Goal: Task Accomplishment & Management: Use online tool/utility

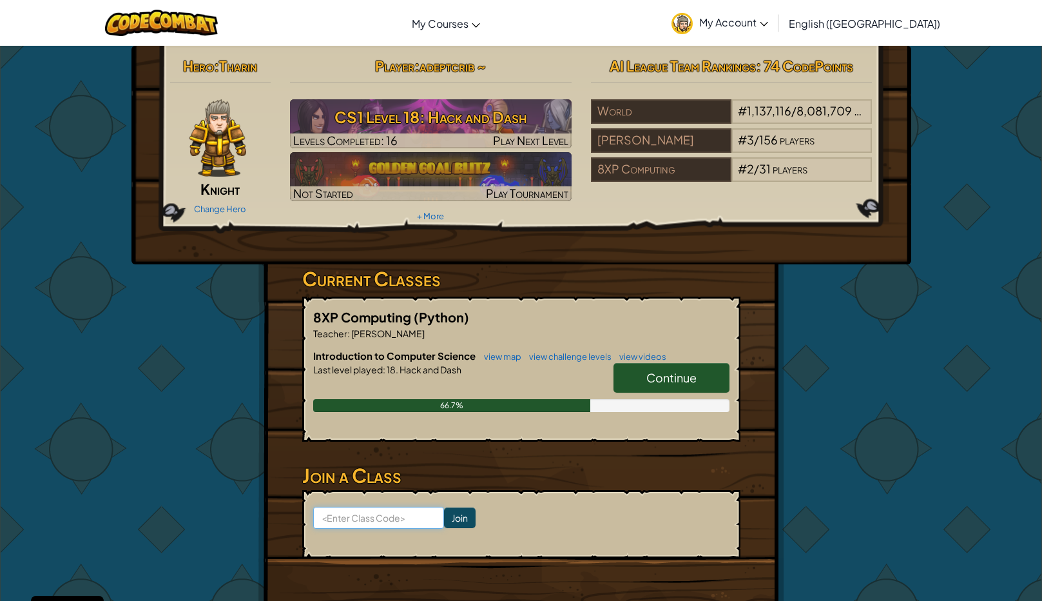
click at [416, 508] on input at bounding box center [378, 517] width 131 height 22
type input "x"
type input "zapfullwater"
click at [444, 511] on input "Join" at bounding box center [460, 517] width 32 height 21
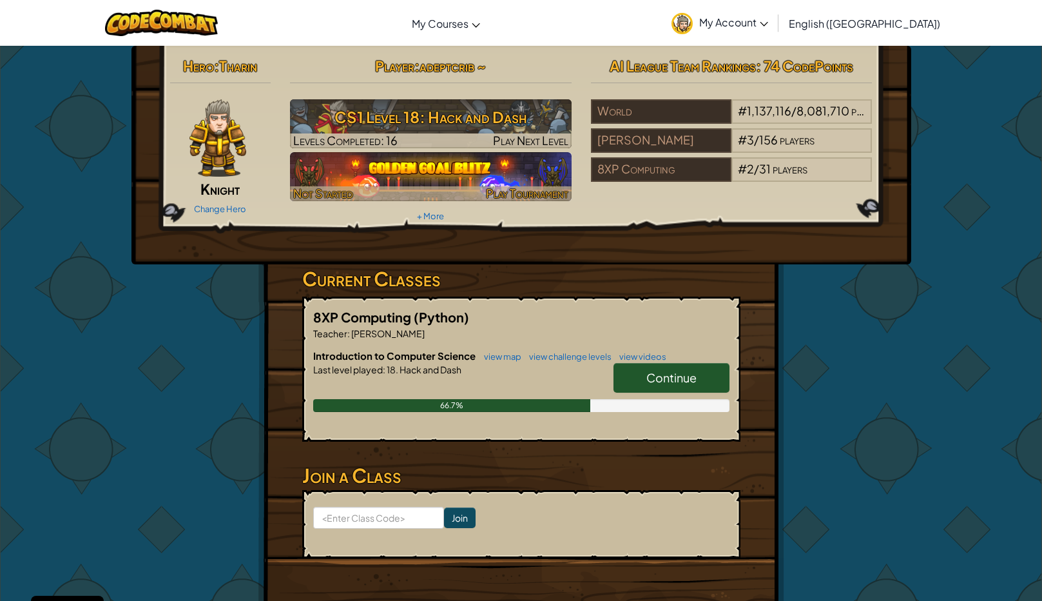
click at [481, 166] on img at bounding box center [431, 176] width 282 height 49
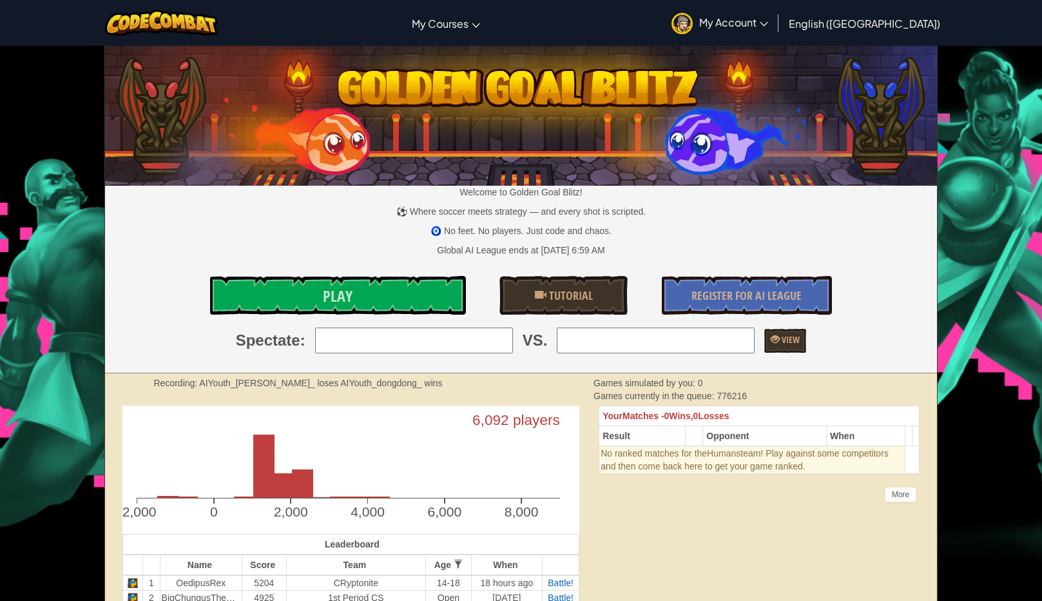
click at [427, 267] on div "Welcome to Golden Goal Blitz! ⚽ Where soccer meets strategy — and every shot is…" at bounding box center [521, 209] width 832 height 327
click at [424, 282] on link "Play" at bounding box center [337, 295] width 255 height 39
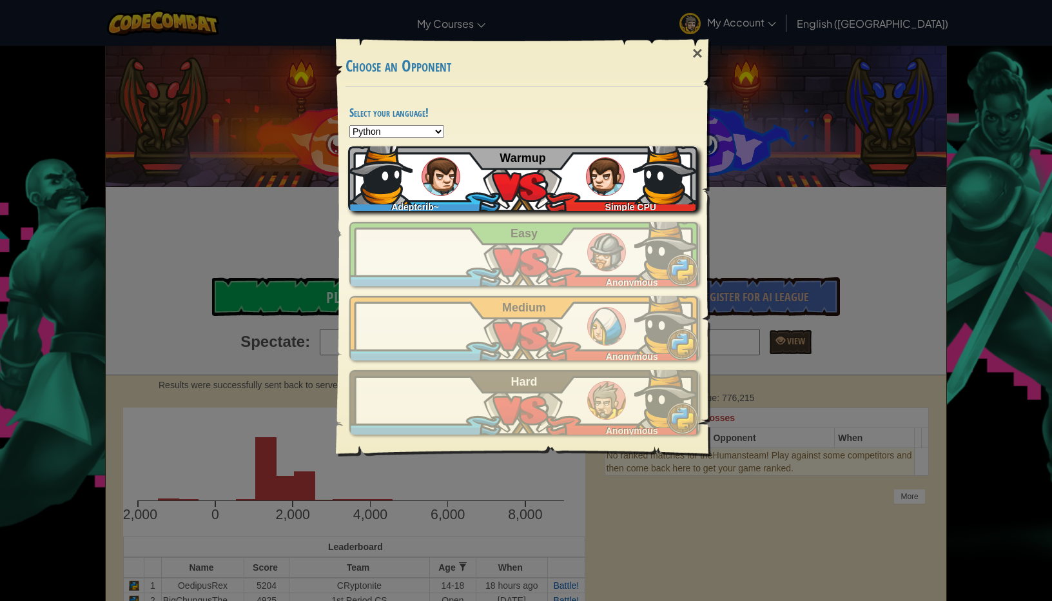
click at [635, 171] on img at bounding box center [665, 172] width 64 height 64
